Goal: Use online tool/utility: Utilize a website feature to perform a specific function

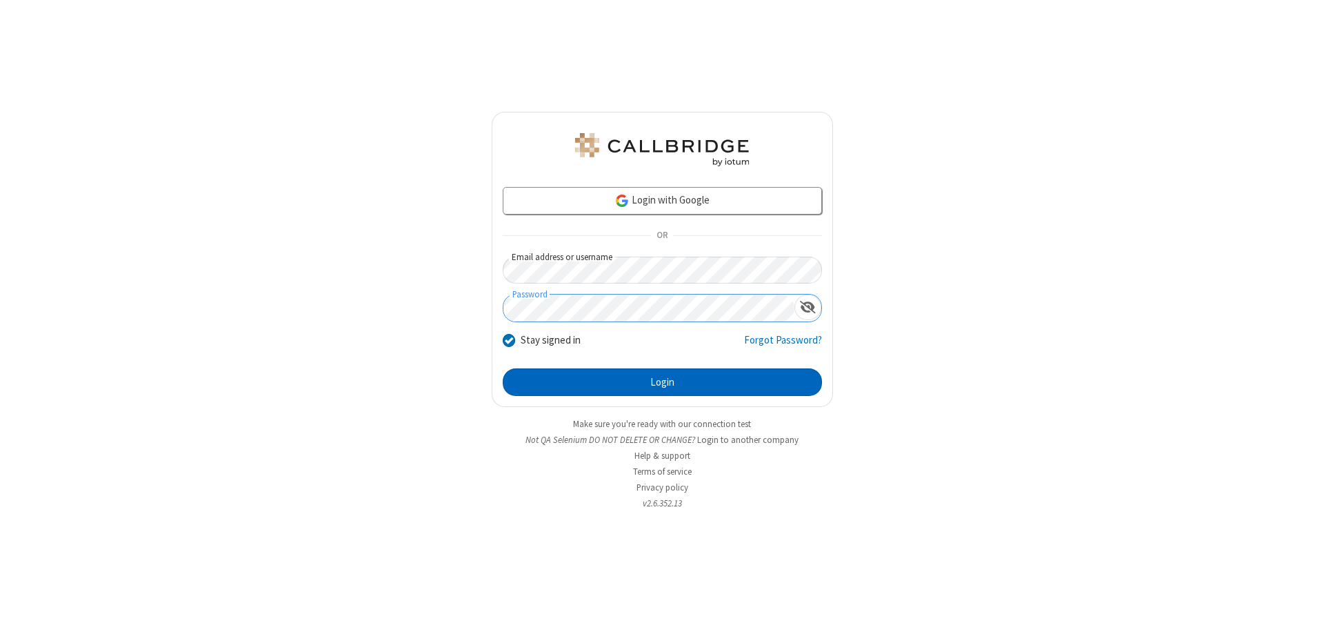
click at [662, 382] on button "Login" at bounding box center [662, 382] width 319 height 28
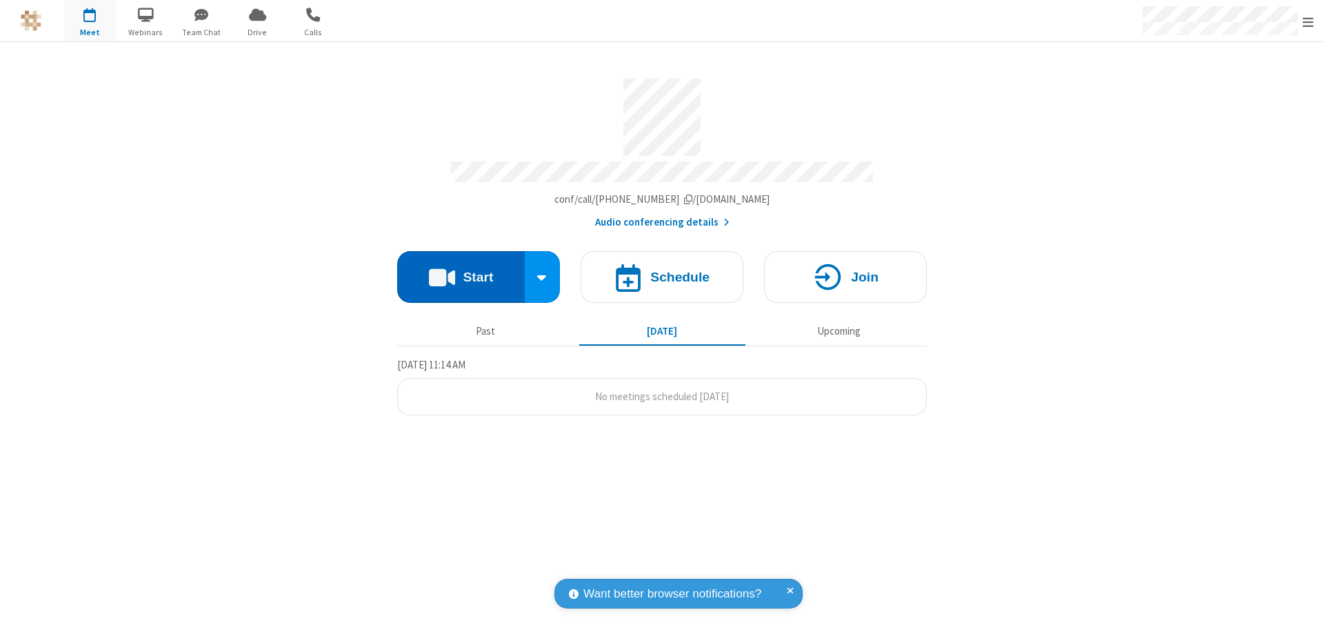
click at [461, 270] on button "Start" at bounding box center [461, 277] width 128 height 52
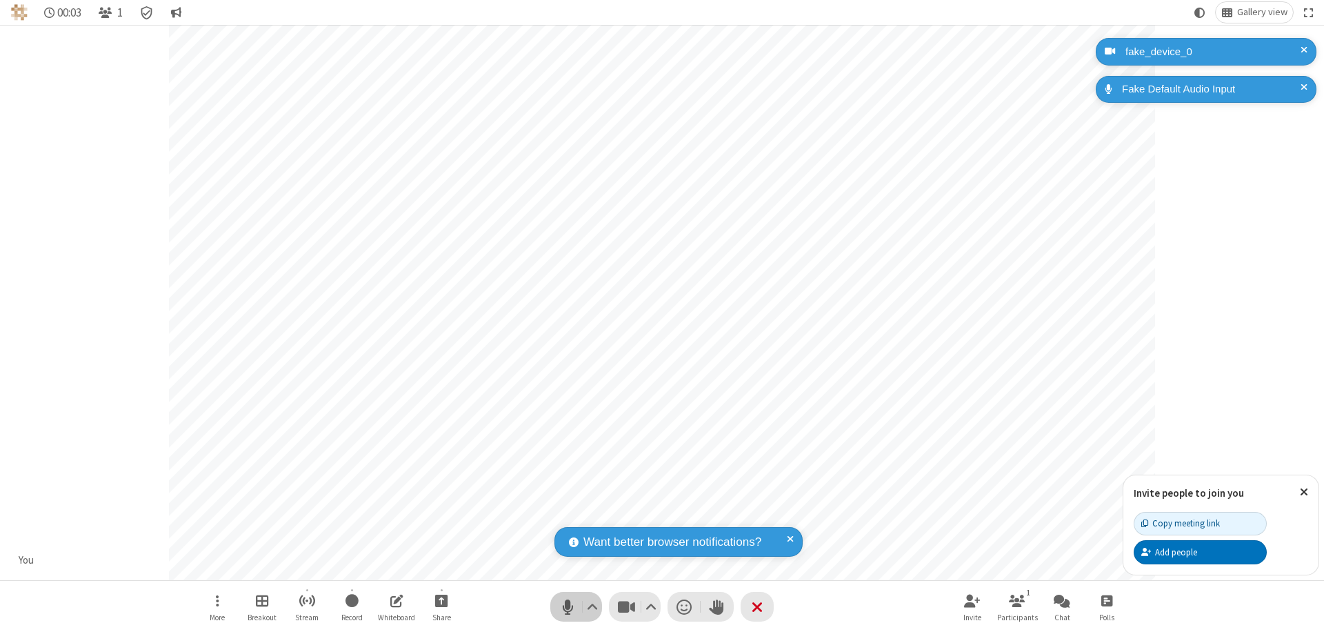
click at [568, 606] on span "Mute (⌘+Shift+A)" at bounding box center [567, 607] width 21 height 20
click at [568, 606] on span "Unmute (⌘+Shift+A)" at bounding box center [567, 607] width 21 height 20
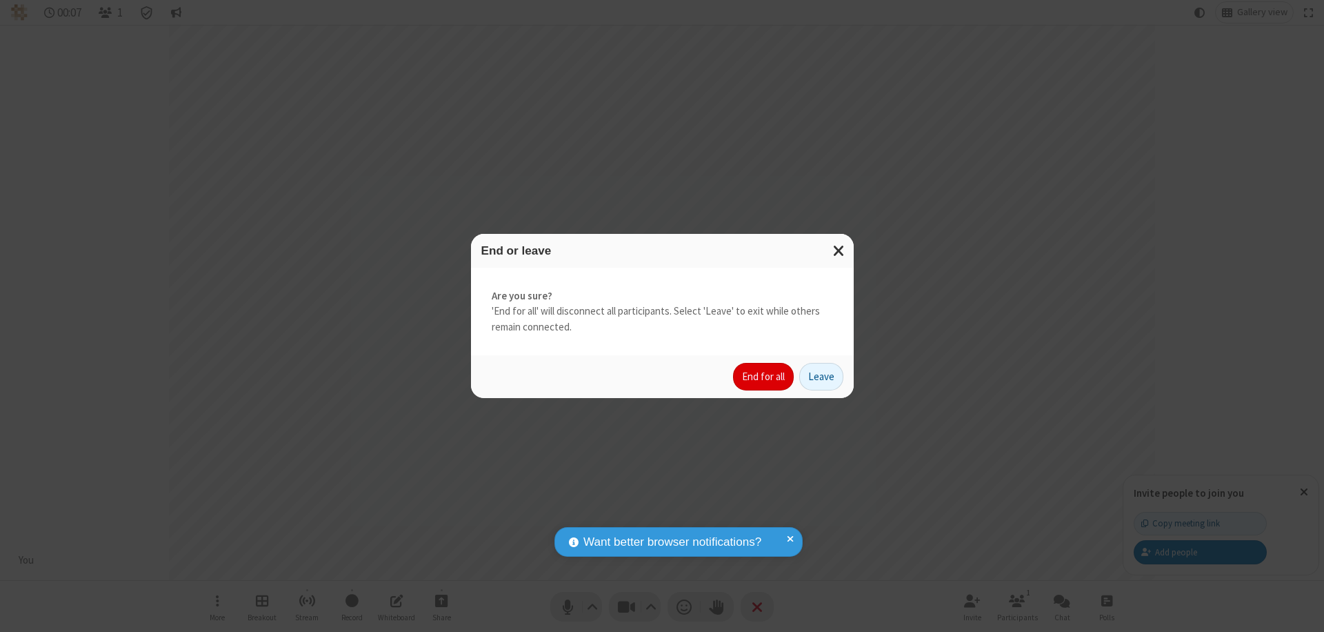
click at [764, 377] on button "End for all" at bounding box center [763, 377] width 61 height 28
